Goal: Information Seeking & Learning: Learn about a topic

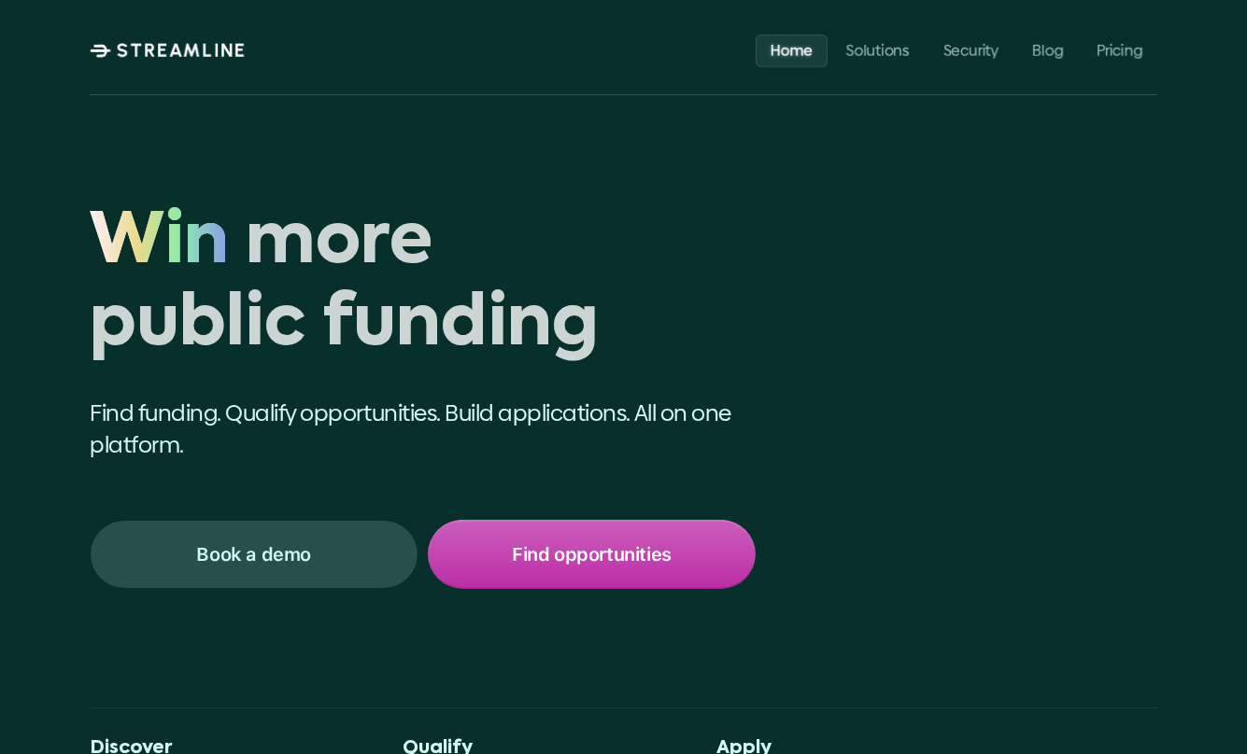
click at [795, 50] on p "Home" at bounding box center [791, 50] width 42 height 18
click at [880, 50] on p "Solutions" at bounding box center [877, 50] width 63 height 18
click at [253, 555] on p "Book a demo" at bounding box center [254, 555] width 115 height 24
click at [591, 555] on p "Find opportunities" at bounding box center [592, 555] width 160 height 24
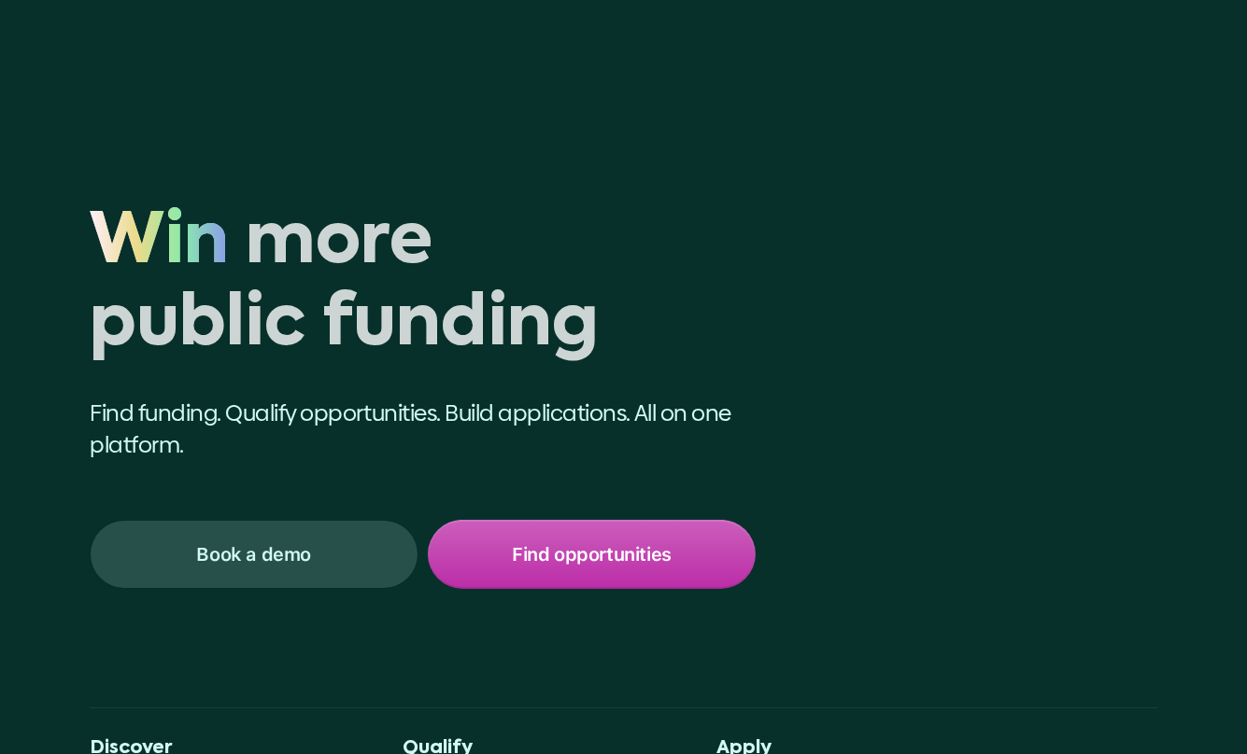
scroll to position [1282, 0]
